Goal: Information Seeking & Learning: Learn about a topic

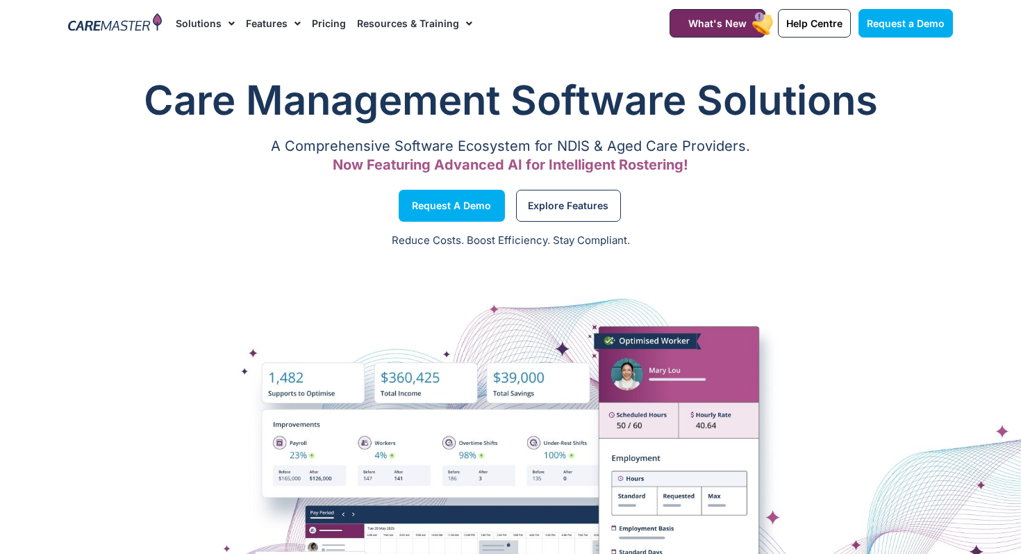
click at [100, 19] on img at bounding box center [115, 23] width 94 height 21
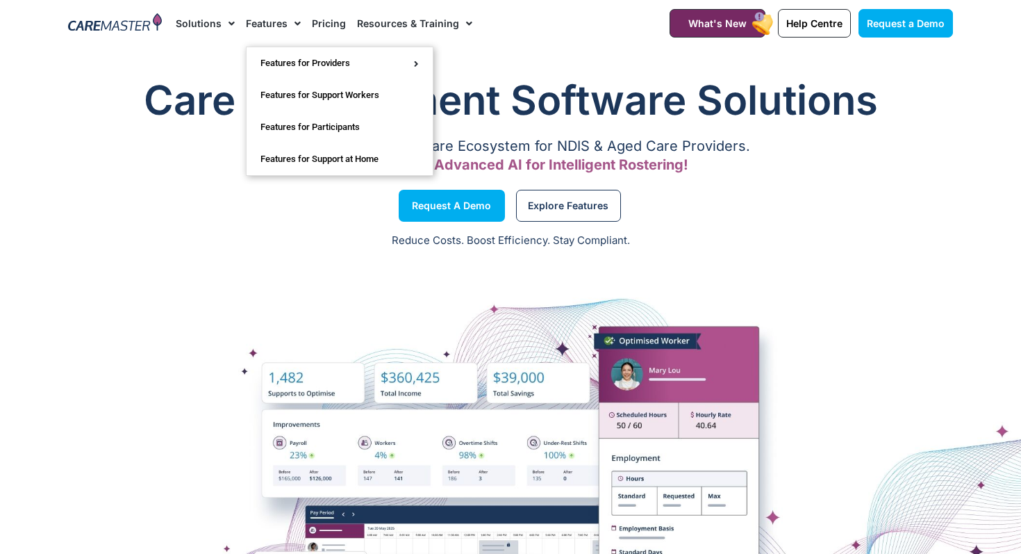
click at [265, 28] on link "Features" at bounding box center [273, 23] width 55 height 47
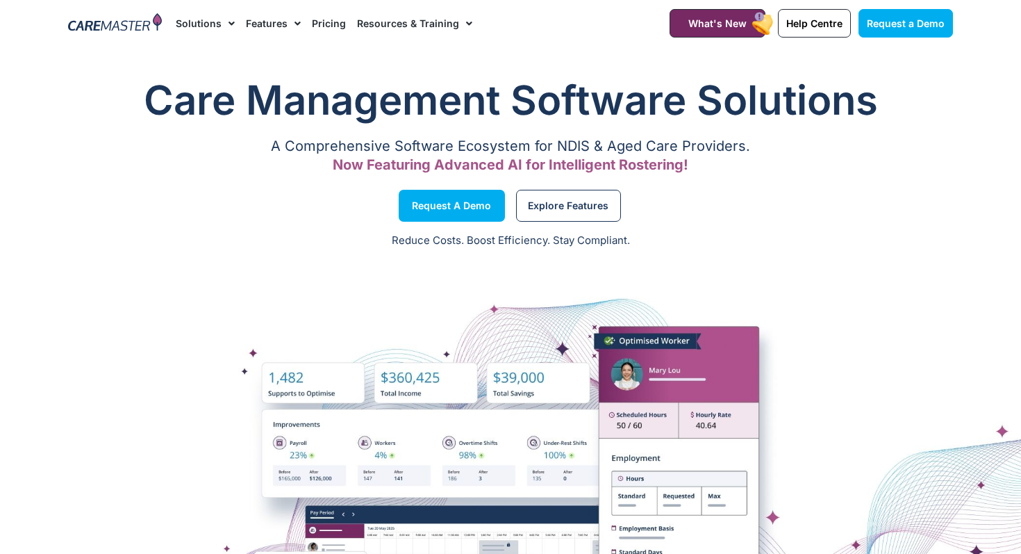
click at [265, 22] on link "Features" at bounding box center [273, 23] width 55 height 47
click at [324, 23] on link "Pricing" at bounding box center [329, 23] width 34 height 47
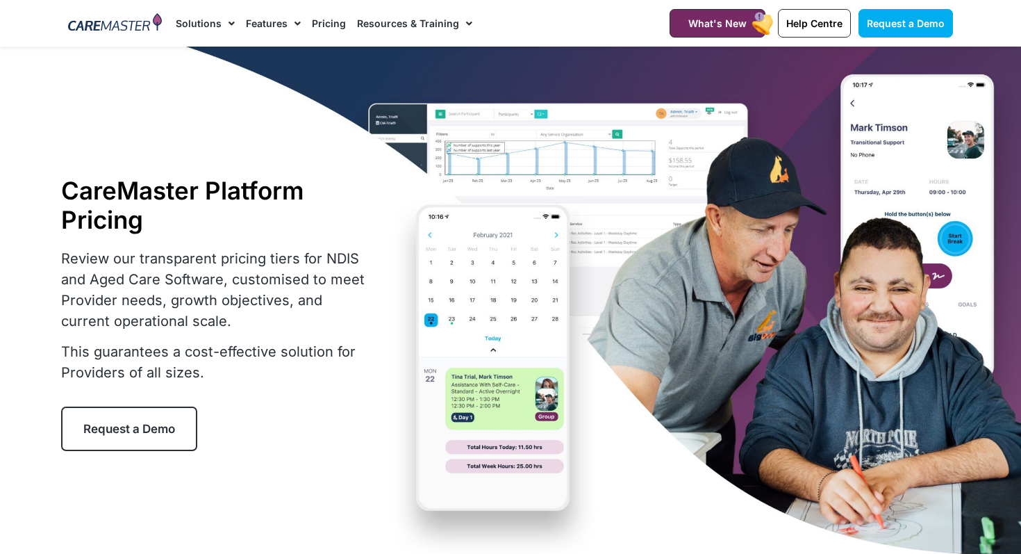
click at [404, 26] on link "Resources & Training" at bounding box center [414, 23] width 115 height 47
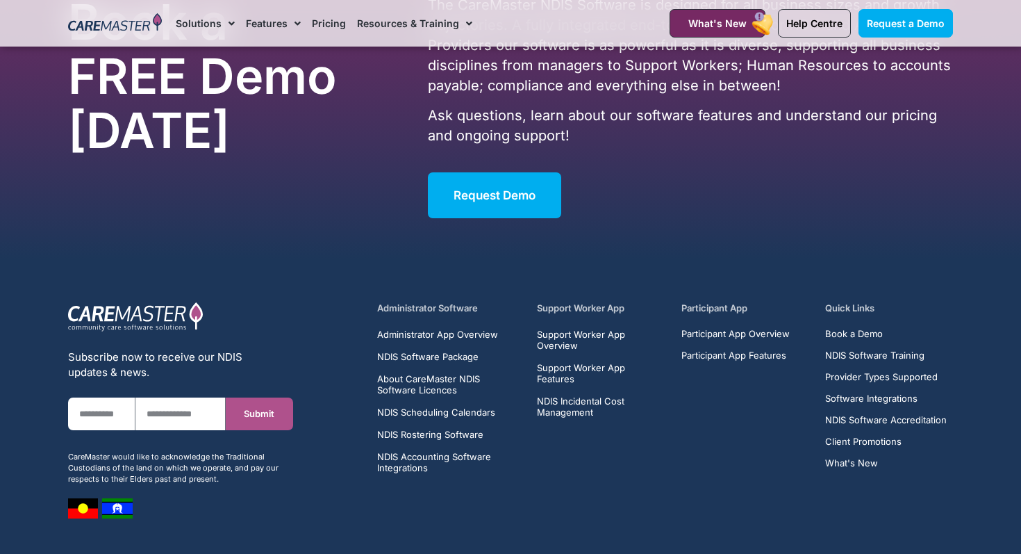
scroll to position [7011, 0]
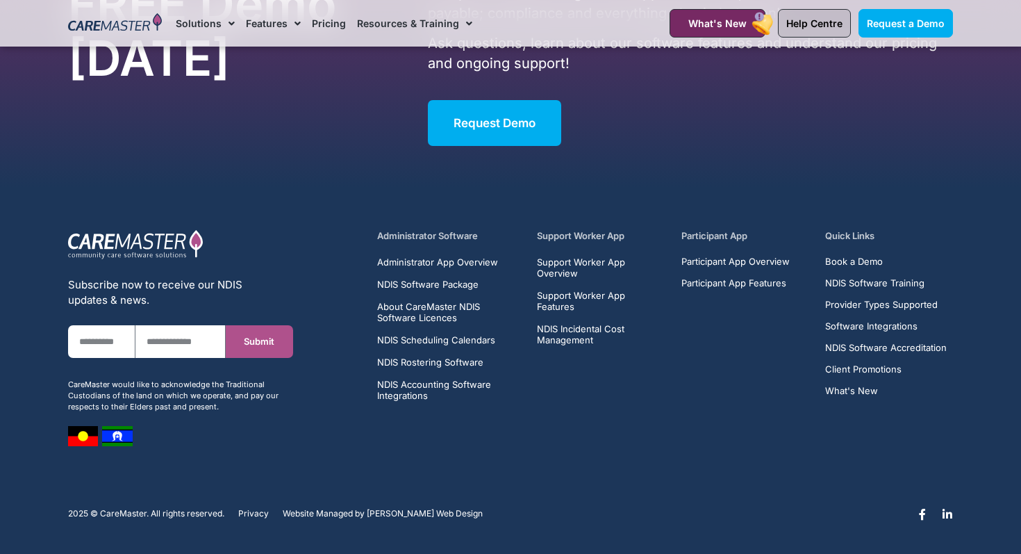
click at [797, 24] on span "Help Centre" at bounding box center [814, 23] width 56 height 12
click at [820, 26] on span "Help Centre" at bounding box center [814, 23] width 56 height 12
